Goal: Information Seeking & Learning: Learn about a topic

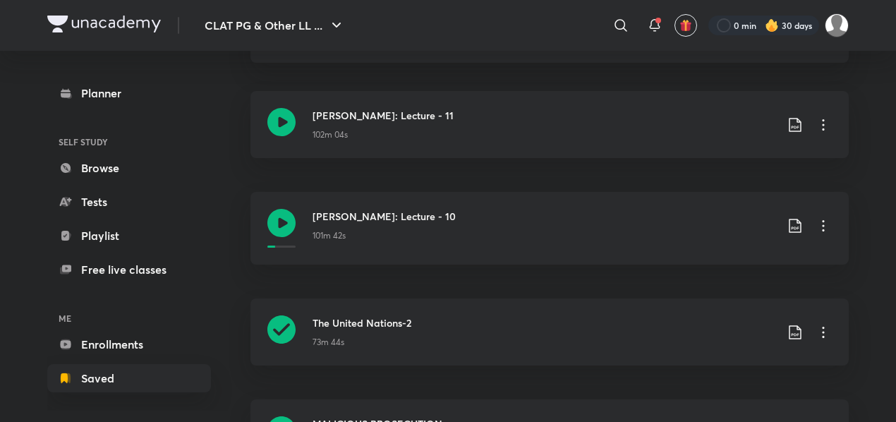
scroll to position [141, 0]
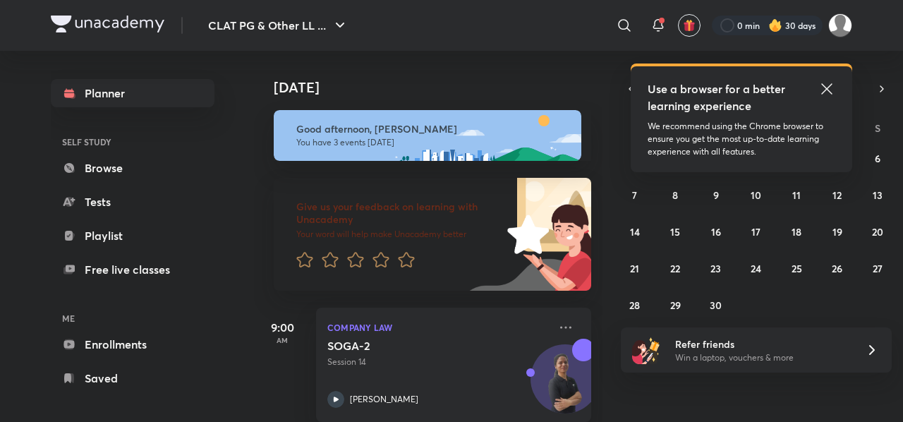
scroll to position [212, 0]
